Goal: Complete application form

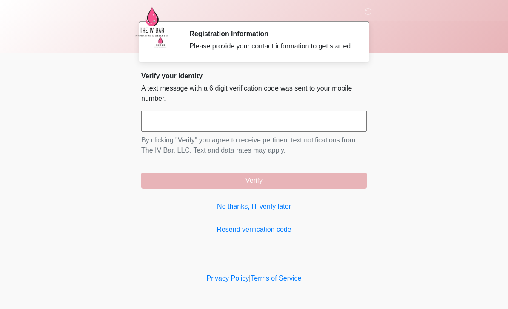
click at [279, 212] on link "No thanks, I'll verify later" at bounding box center [254, 207] width 226 height 10
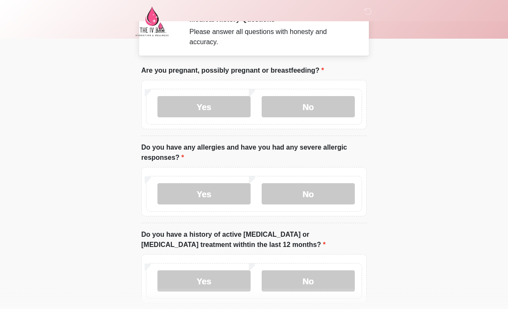
scroll to position [14, 0]
click at [323, 101] on label "No" at bounding box center [308, 106] width 93 height 21
click at [308, 203] on label "No" at bounding box center [308, 193] width 93 height 21
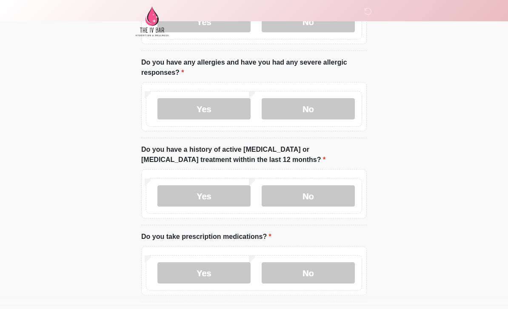
click at [321, 194] on label "No" at bounding box center [308, 196] width 93 height 21
click at [319, 269] on label "No" at bounding box center [308, 273] width 93 height 21
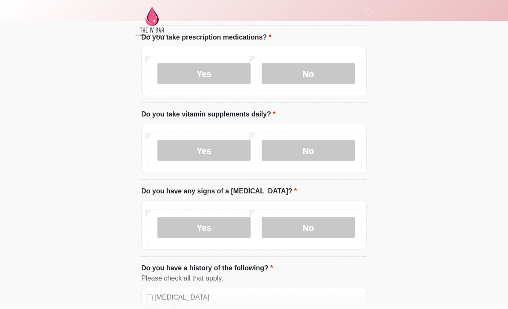
scroll to position [300, 0]
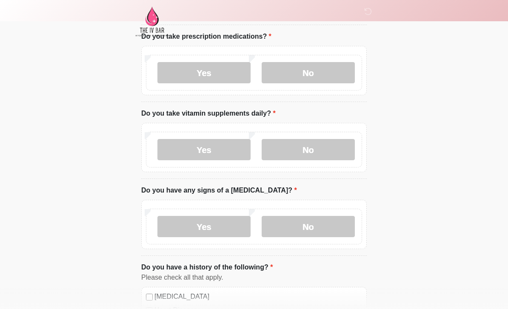
click at [319, 147] on label "No" at bounding box center [308, 149] width 93 height 21
click at [316, 216] on label "No" at bounding box center [308, 226] width 93 height 21
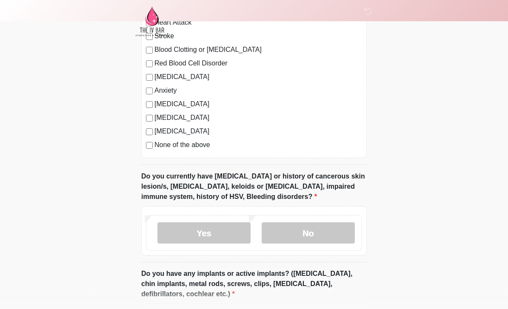
scroll to position [634, 0]
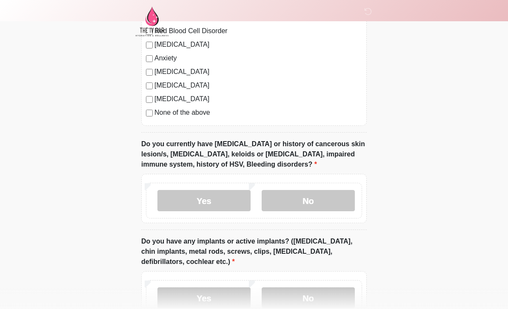
click at [331, 195] on label "No" at bounding box center [308, 200] width 93 height 21
click at [312, 293] on label "No" at bounding box center [308, 298] width 93 height 21
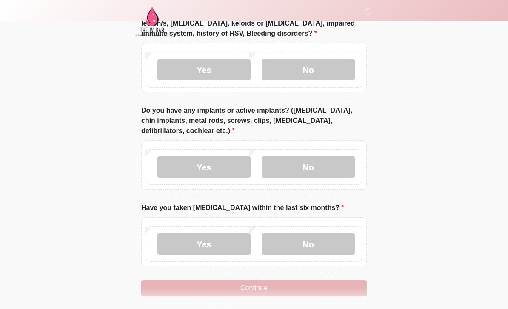
click at [314, 239] on label "No" at bounding box center [308, 244] width 93 height 21
click at [289, 293] on button "Continue" at bounding box center [254, 288] width 226 height 16
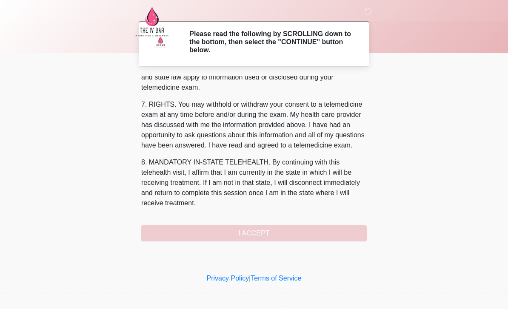
scroll to position [354, 0]
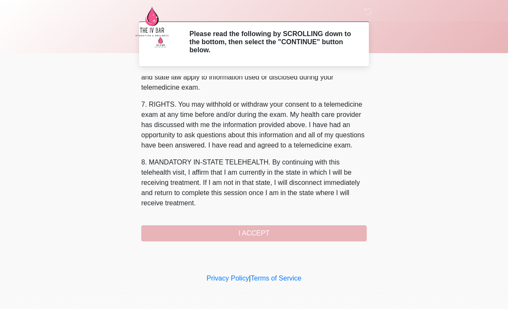
click at [278, 233] on button "I ACCEPT" at bounding box center [254, 234] width 226 height 16
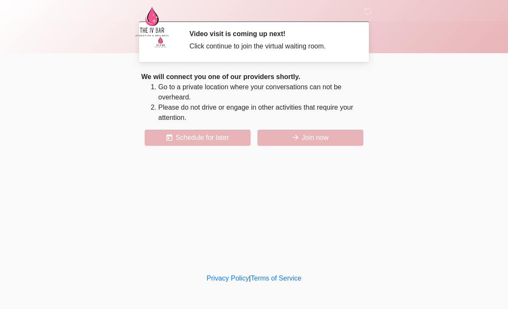
click at [323, 134] on button "Join now" at bounding box center [310, 138] width 106 height 16
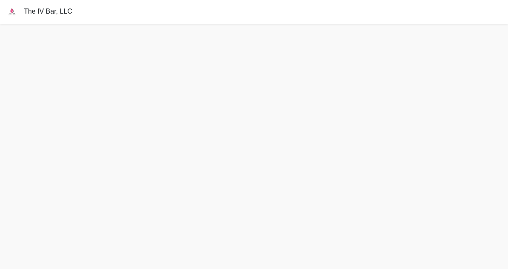
scroll to position [3, 0]
